Goal: Task Accomplishment & Management: Use online tool/utility

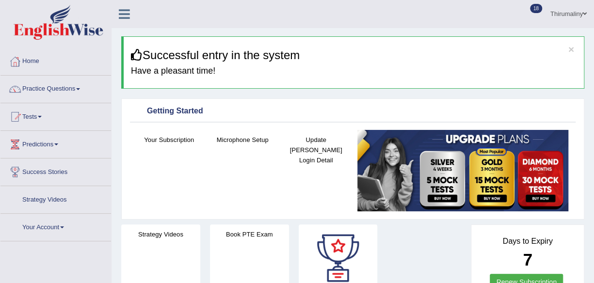
click at [45, 118] on link "Tests" at bounding box center [55, 115] width 111 height 24
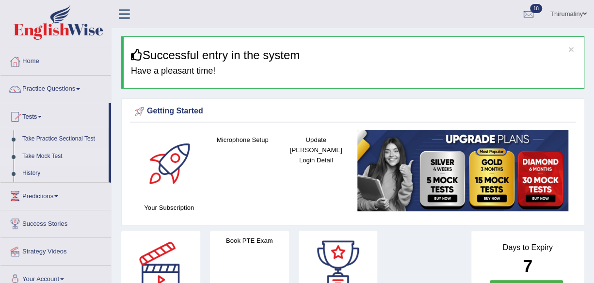
click at [46, 156] on link "Take Mock Test" at bounding box center [63, 156] width 91 height 17
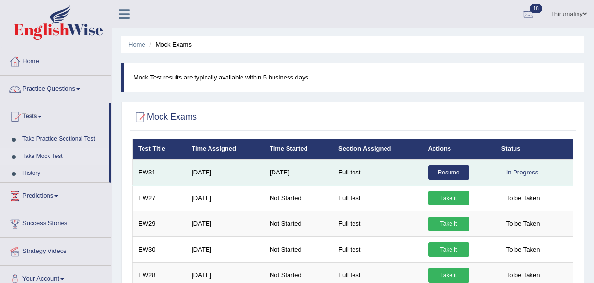
click at [456, 165] on link "Resume" at bounding box center [448, 172] width 41 height 15
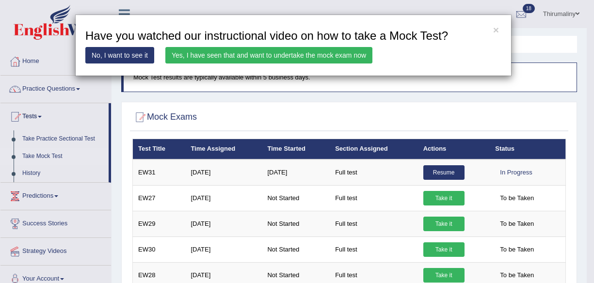
click at [454, 133] on div "× Have you watched our instructional video on how to take a Mock Test? No, I wa…" at bounding box center [297, 141] width 594 height 283
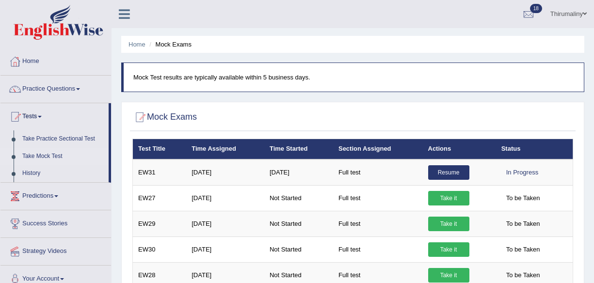
click at [454, 165] on link "Resume" at bounding box center [448, 172] width 41 height 15
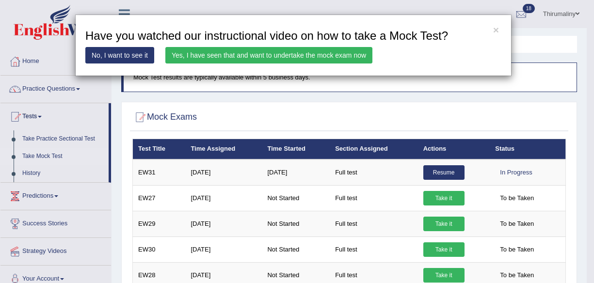
click at [447, 127] on div "× Have you watched our instructional video on how to take a Mock Test? No, I wa…" at bounding box center [297, 141] width 594 height 283
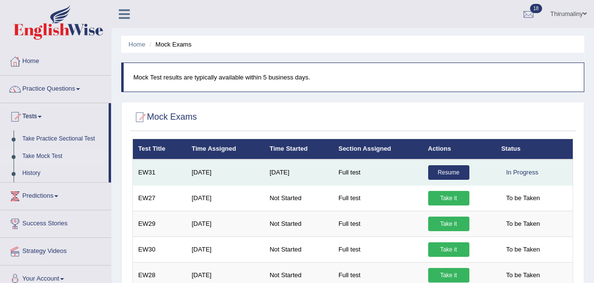
drag, startPoint x: 447, startPoint y: 127, endPoint x: 452, endPoint y: 128, distance: 4.9
click at [452, 139] on div "× Have you watched our instructional video on how to take a Mock Test? No, I wa…" at bounding box center [353, 220] width 446 height 163
click at [452, 165] on link "Resume" at bounding box center [448, 172] width 41 height 15
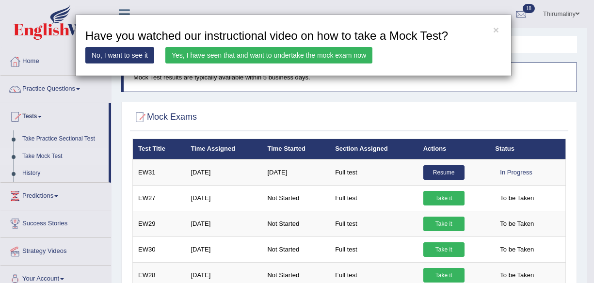
click at [455, 131] on div "× Have you watched our instructional video on how to take a Mock Test? No, I wa…" at bounding box center [297, 141] width 594 height 283
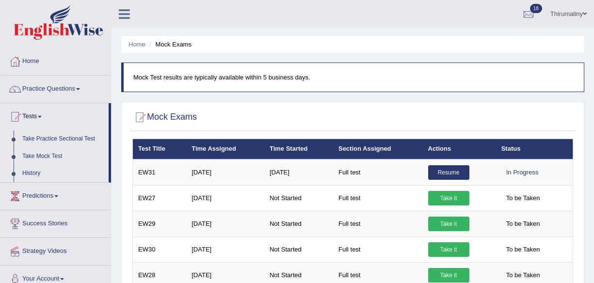
click at [455, 165] on link "Resume" at bounding box center [448, 172] width 41 height 15
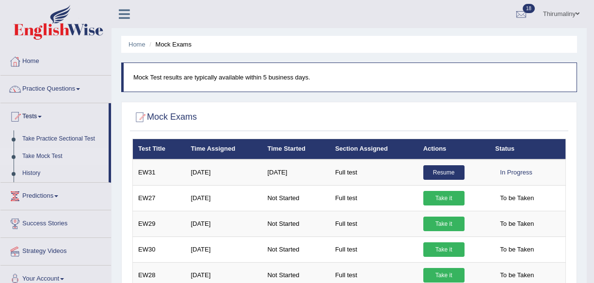
click at [455, 139] on div "× Have you watched our instructional video on how to take a Mock Test? No, I wa…" at bounding box center [349, 220] width 439 height 163
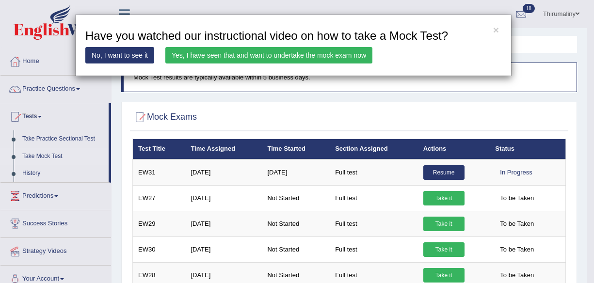
click at [455, 131] on div "× Have you watched our instructional video on how to take a Mock Test? No, I wa…" at bounding box center [297, 141] width 594 height 283
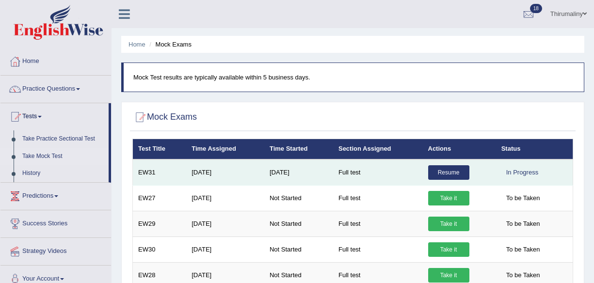
click at [455, 139] on div "× Have you watched our instructional video on how to take a Mock Test? No, I wa…" at bounding box center [353, 220] width 446 height 163
click at [455, 165] on link "Resume" at bounding box center [448, 172] width 41 height 15
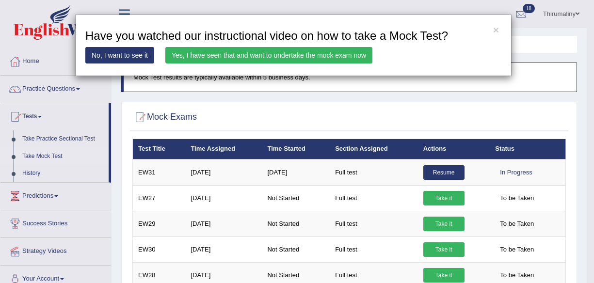
click at [455, 133] on div "× Have you watched our instructional video on how to take a Mock Test? No, I wa…" at bounding box center [297, 141] width 594 height 283
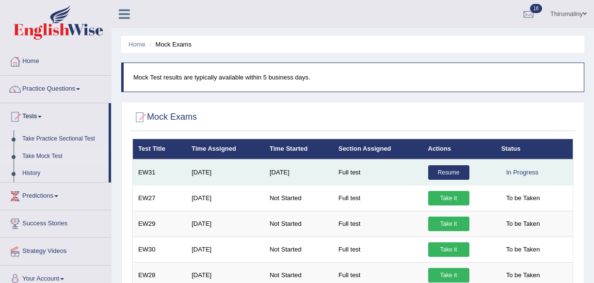
click at [454, 165] on link "Resume" at bounding box center [448, 172] width 41 height 15
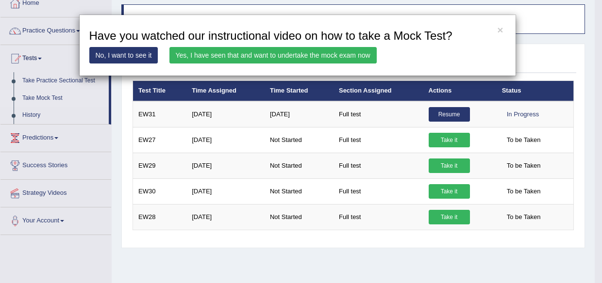
click at [445, 129] on div "× Have you watched our instructional video on how to take a Mock Test? No, I wa…" at bounding box center [301, 141] width 602 height 283
click at [445, 129] on div "× Have you watched our instructional video on how to take a Mock Test? No, I wa…" at bounding box center [353, 162] width 446 height 163
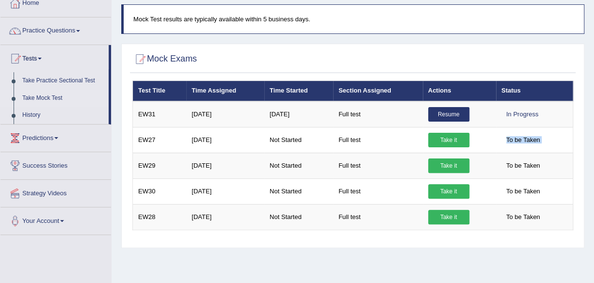
scroll to position [58, 0]
click at [445, 129] on td "Take it" at bounding box center [459, 140] width 73 height 26
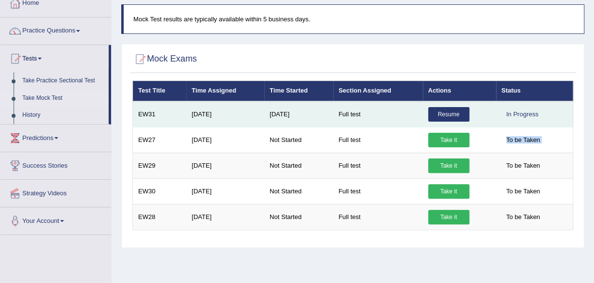
click at [451, 115] on link "Resume" at bounding box center [448, 114] width 41 height 15
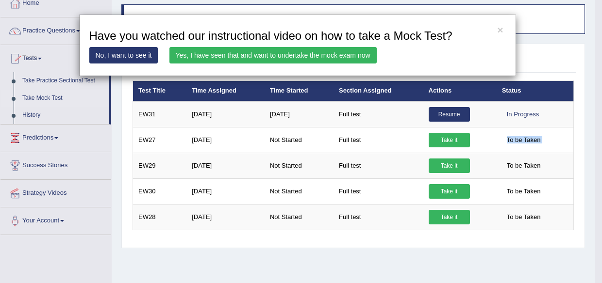
click at [338, 53] on link "Yes, I have seen that and want to undertake the mock exam now" at bounding box center [272, 55] width 207 height 16
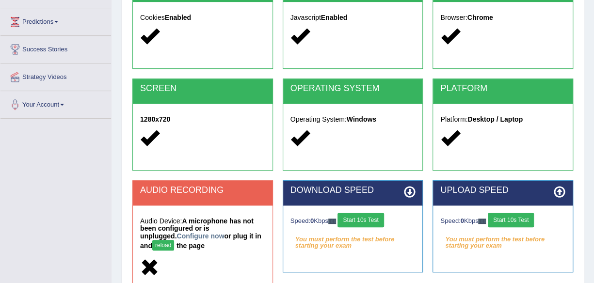
click at [380, 220] on button "Start 10s Test" at bounding box center [361, 220] width 46 height 15
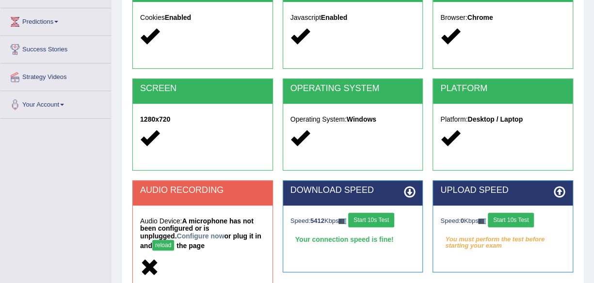
click at [521, 223] on button "Start 10s Test" at bounding box center [511, 220] width 46 height 15
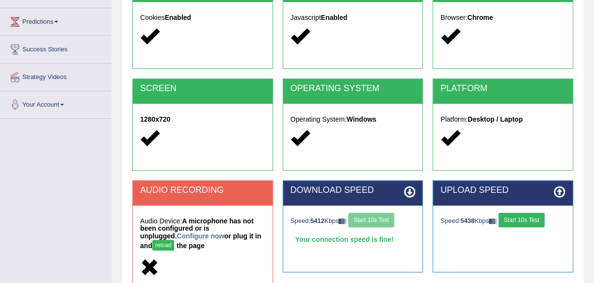
click at [144, 254] on div "Audio Device: A microphone has not been configured or is unplugged. Configure n…" at bounding box center [203, 246] width 140 height 81
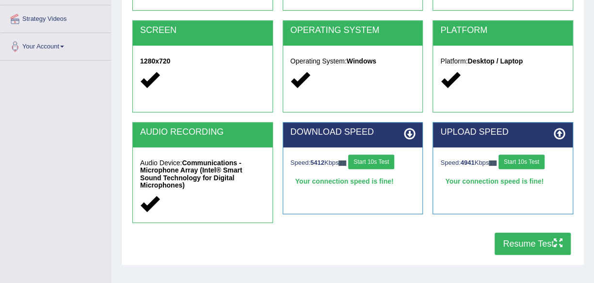
scroll to position [220, 0]
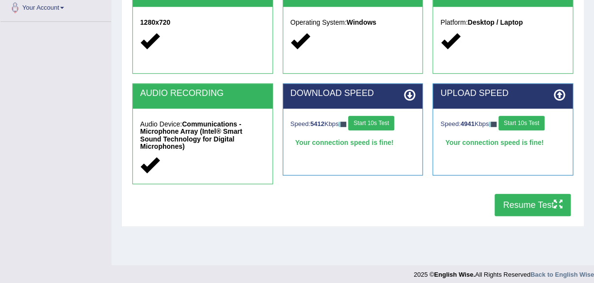
click at [530, 198] on button "Resume Test" at bounding box center [533, 205] width 76 height 22
